Goal: Task Accomplishment & Management: Manage account settings

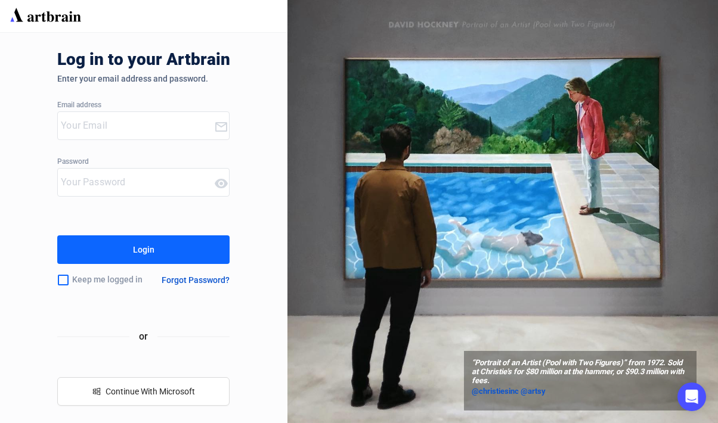
type input "[EMAIL_ADDRESS][DOMAIN_NAME]"
click at [151, 169] on div at bounding box center [136, 182] width 156 height 27
click at [164, 175] on input "text" at bounding box center [137, 182] width 153 height 19
type input "Auctions2025"
click at [140, 245] on div "Login" at bounding box center [143, 249] width 21 height 19
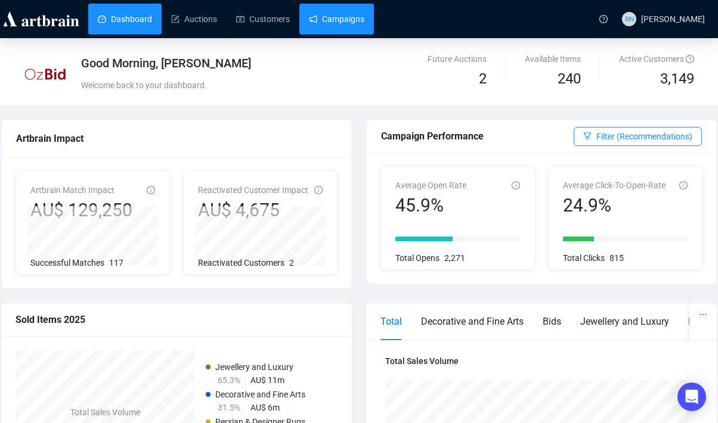
click at [346, 14] on link "Campaigns" at bounding box center [336, 19] width 55 height 31
